Goal: Find specific page/section: Find specific page/section

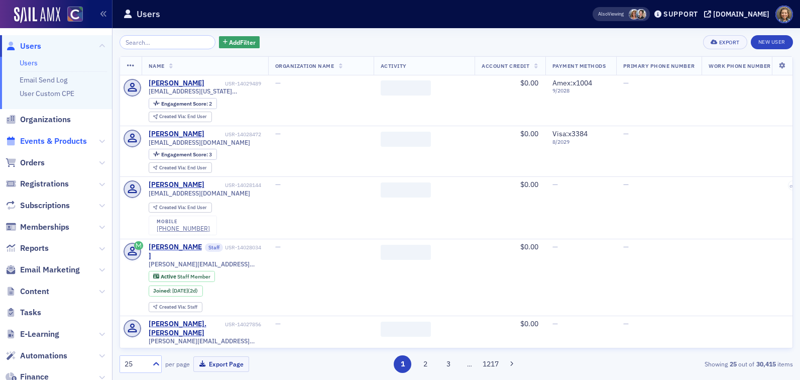
click at [68, 137] on span "Events & Products" at bounding box center [53, 141] width 67 height 11
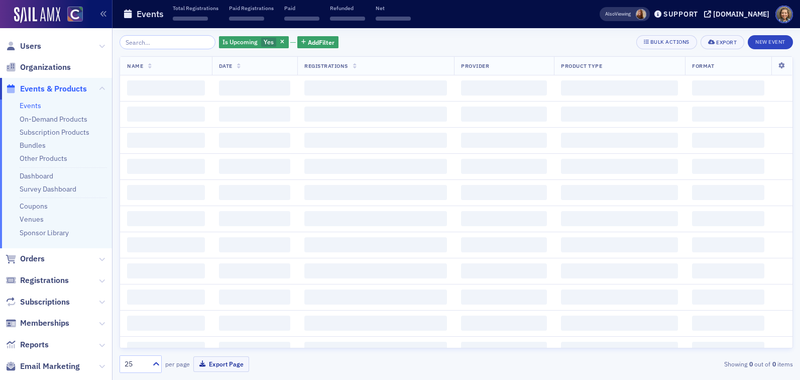
click at [154, 39] on input "search" at bounding box center [168, 42] width 96 height 14
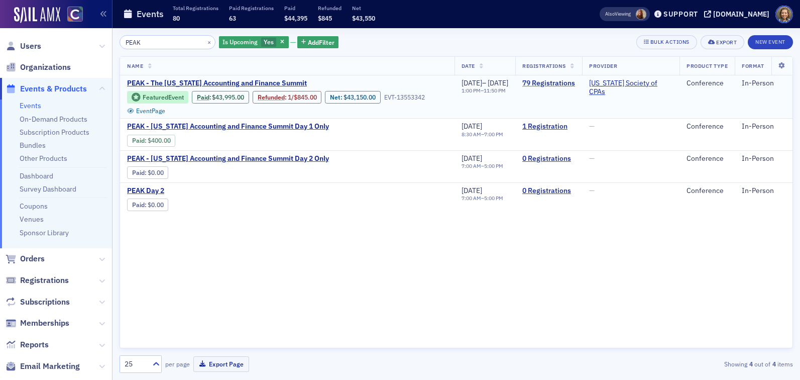
type input "PEAK"
click at [568, 83] on link "79 Registrations" at bounding box center [548, 83] width 53 height 9
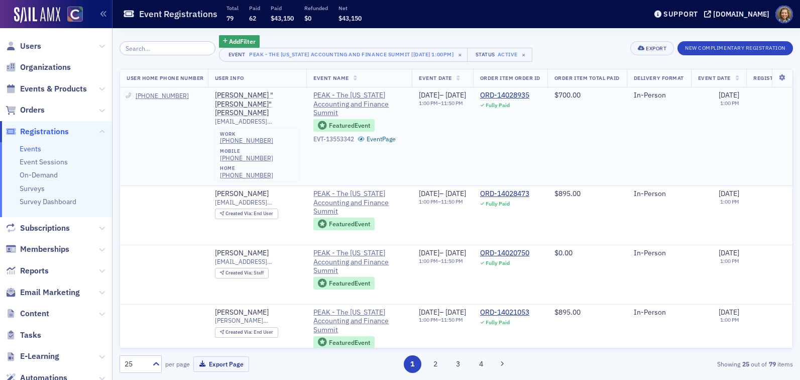
scroll to position [0, 498]
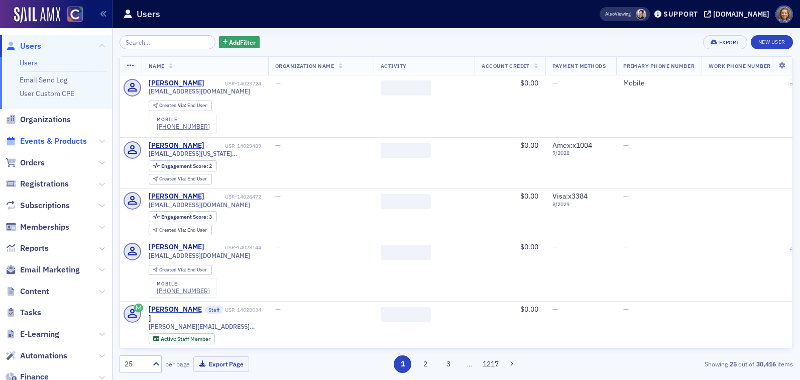
click at [56, 142] on span "Events & Products" at bounding box center [53, 141] width 67 height 11
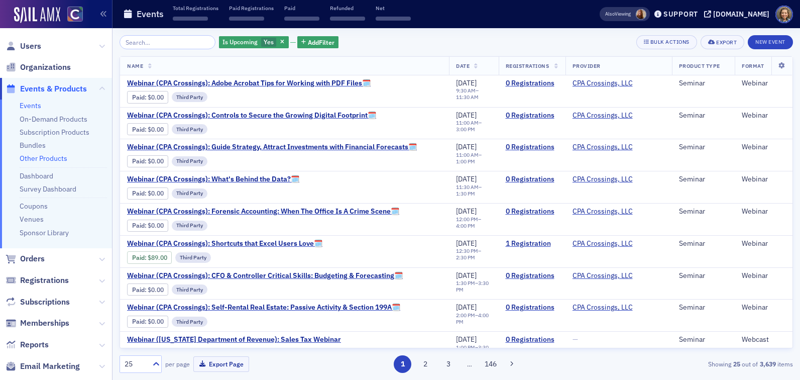
click at [48, 157] on link "Other Products" at bounding box center [44, 158] width 48 height 9
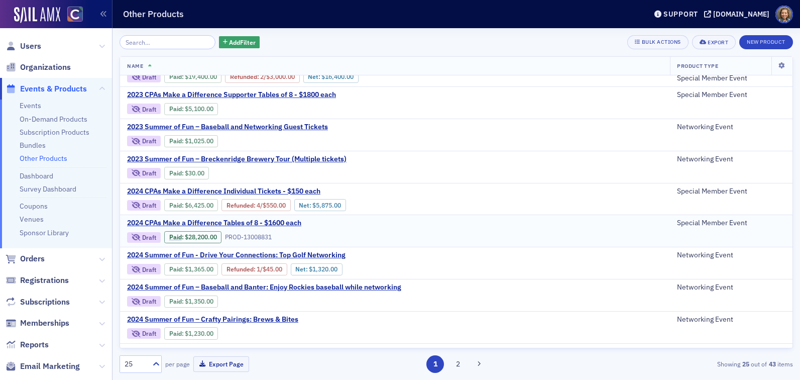
scroll to position [89, 0]
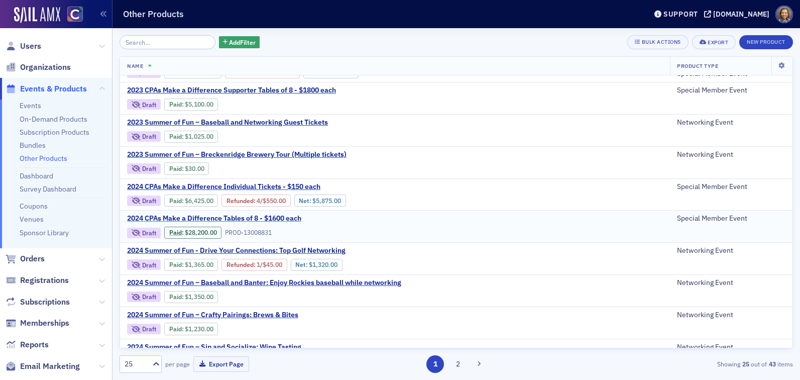
click at [269, 216] on span "2024 CPAs Make a Difference Tables of 8 - $1600 each" at bounding box center [214, 218] width 174 height 9
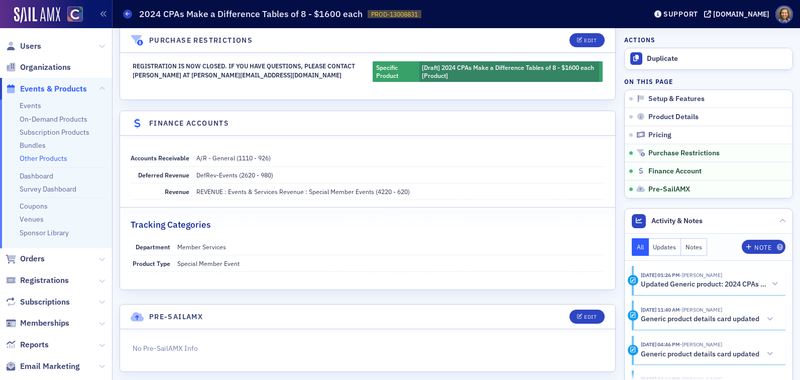
scroll to position [804, 0]
click at [36, 155] on link "Other Products" at bounding box center [44, 158] width 48 height 9
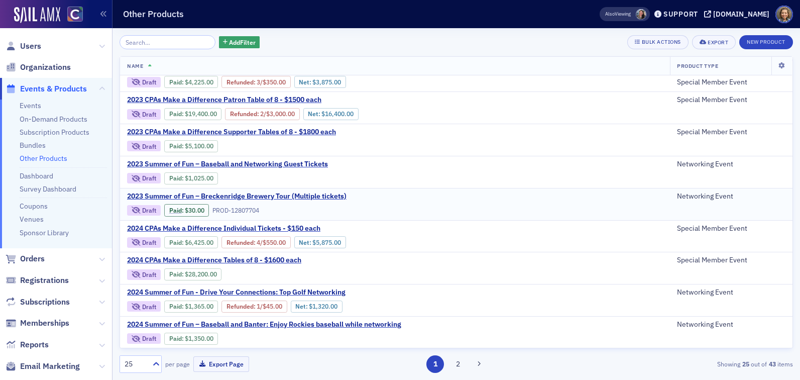
scroll to position [50, 0]
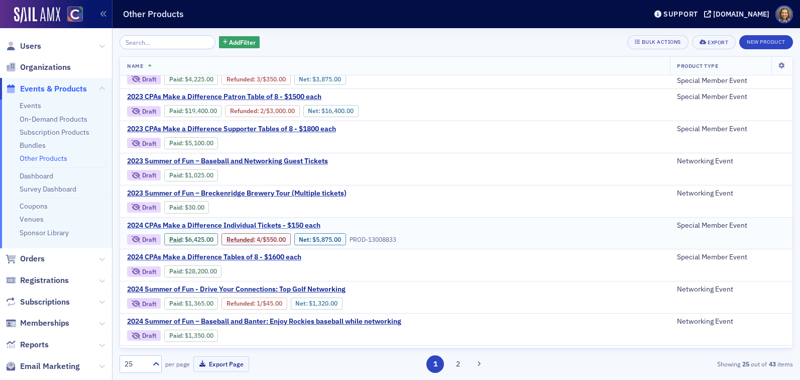
click at [257, 224] on span "2024 CPAs Make a Difference Individual Tickets - $150 each" at bounding box center [223, 225] width 193 height 9
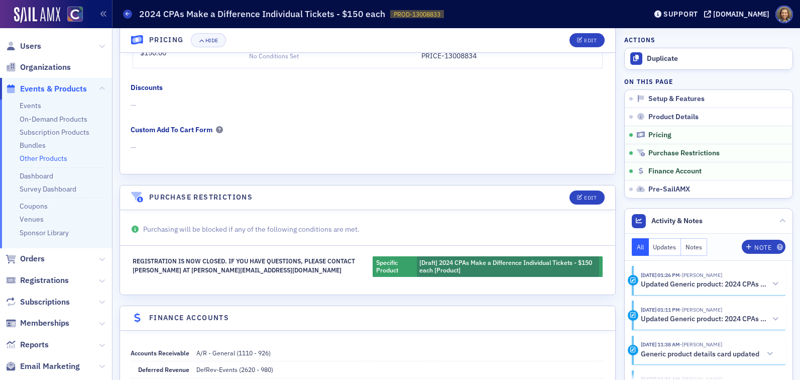
scroll to position [594, 0]
